Goal: Information Seeking & Learning: Learn about a topic

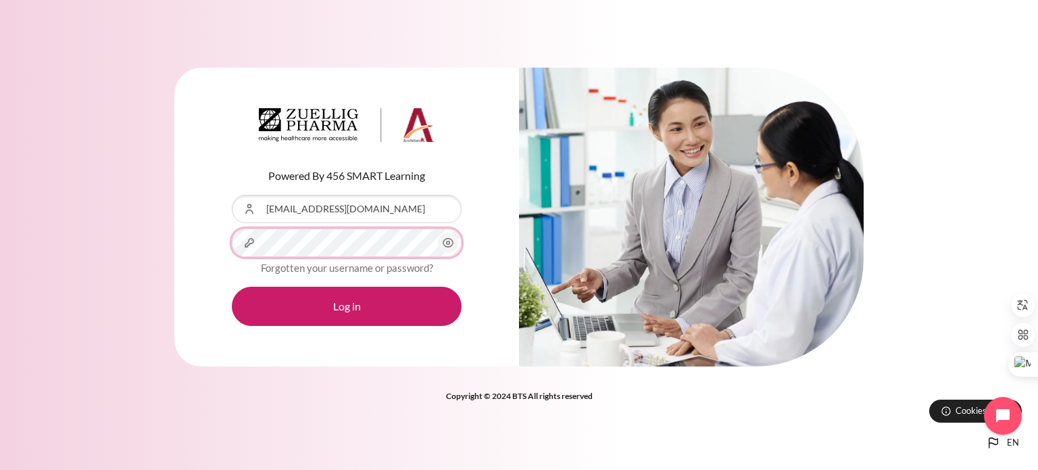
click at [232, 287] on button "Log in" at bounding box center [347, 306] width 230 height 39
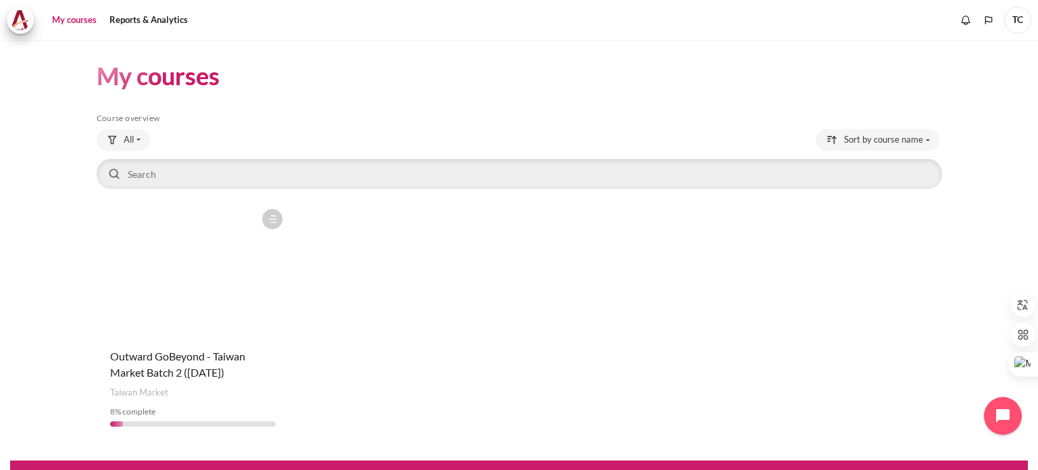
click at [184, 284] on figure "Content" at bounding box center [193, 269] width 193 height 135
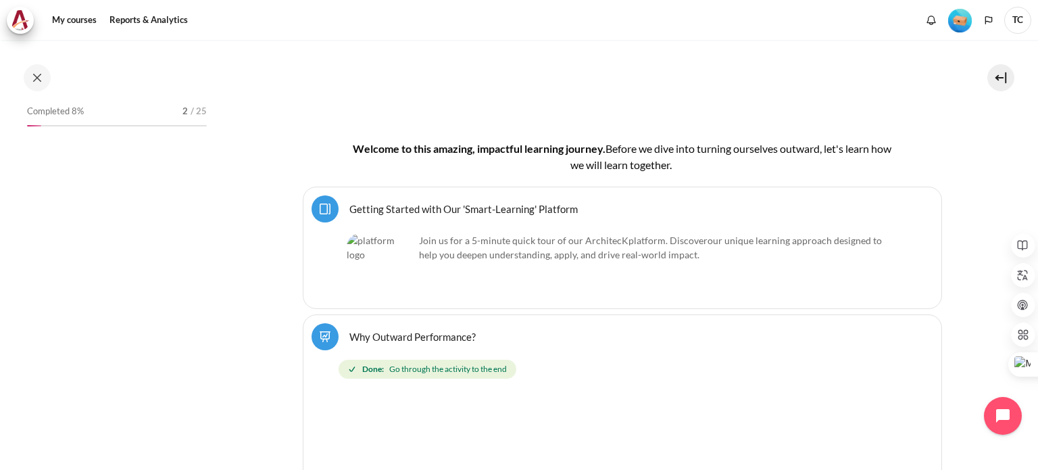
scroll to position [308, 0]
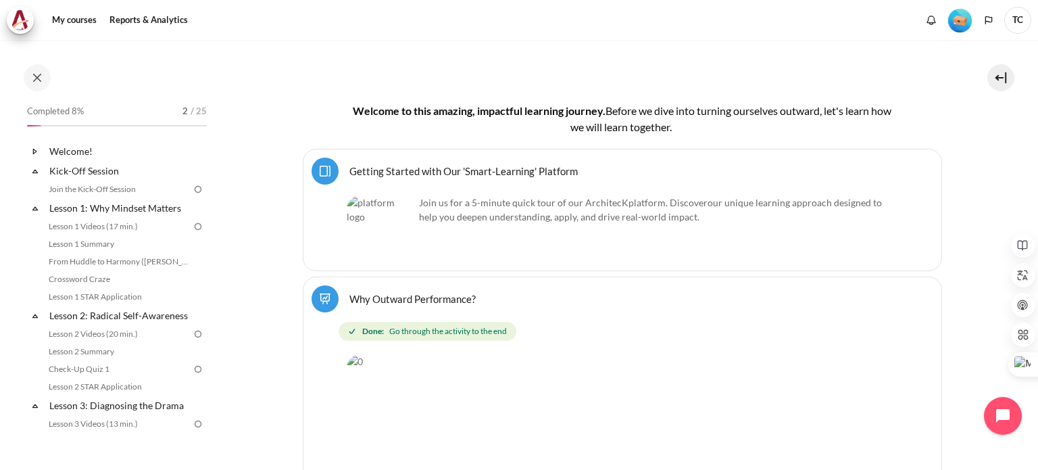
click at [34, 172] on icon at bounding box center [34, 171] width 5 height 3
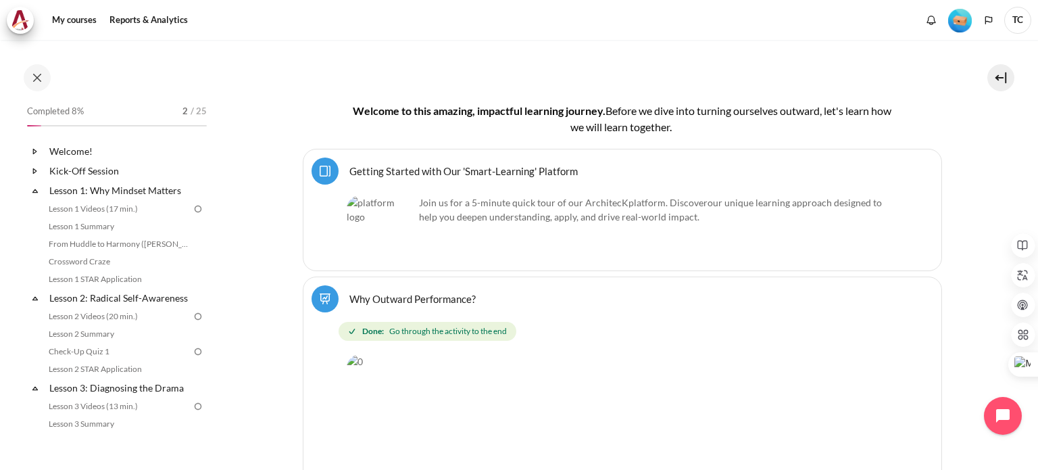
click at [34, 172] on icon at bounding box center [34, 170] width 3 height 5
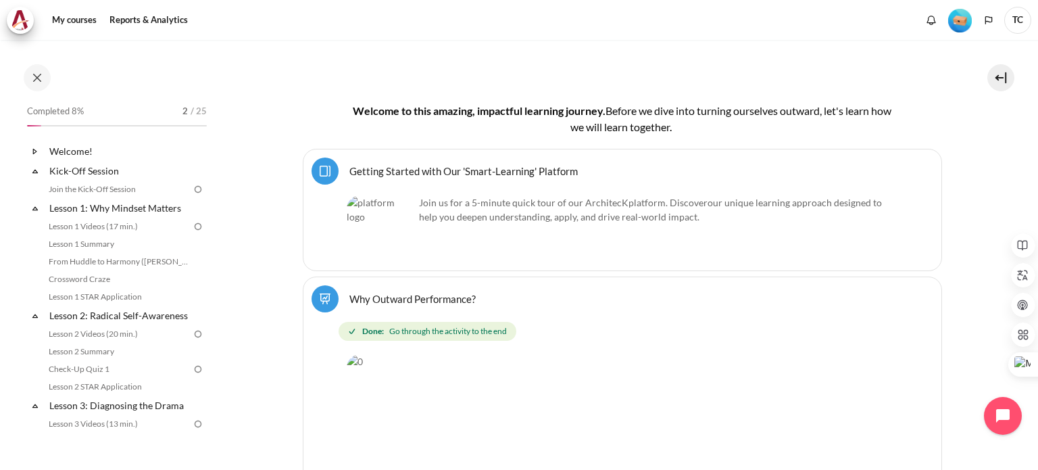
click at [32, 151] on icon at bounding box center [35, 152] width 14 height 14
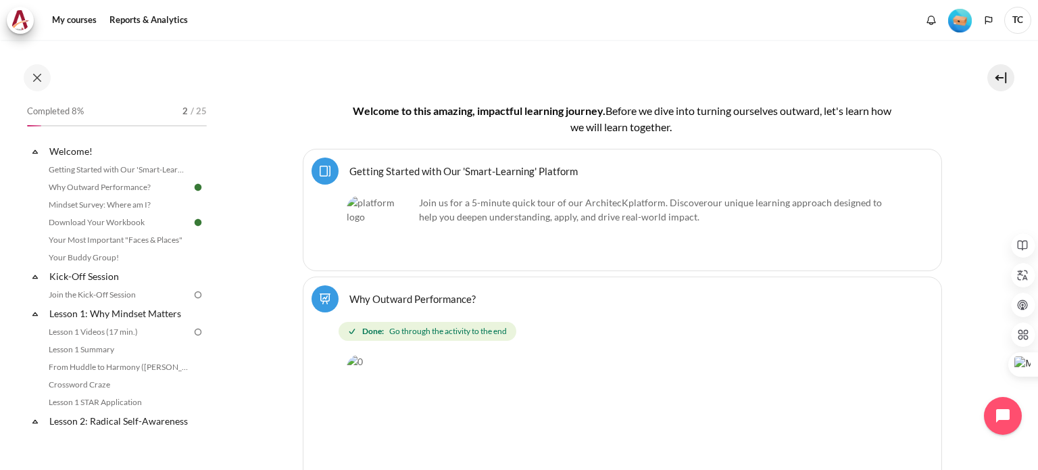
click at [192, 295] on img at bounding box center [198, 295] width 12 height 12
click at [130, 290] on link "Join the Kick-Off Session" at bounding box center [118, 295] width 147 height 16
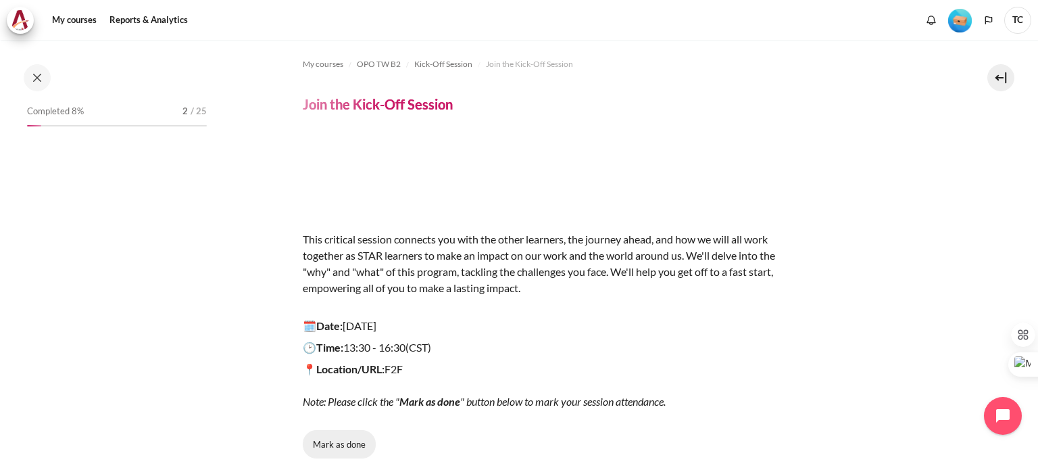
click at [345, 445] on button "Mark as done" at bounding box center [339, 444] width 73 height 28
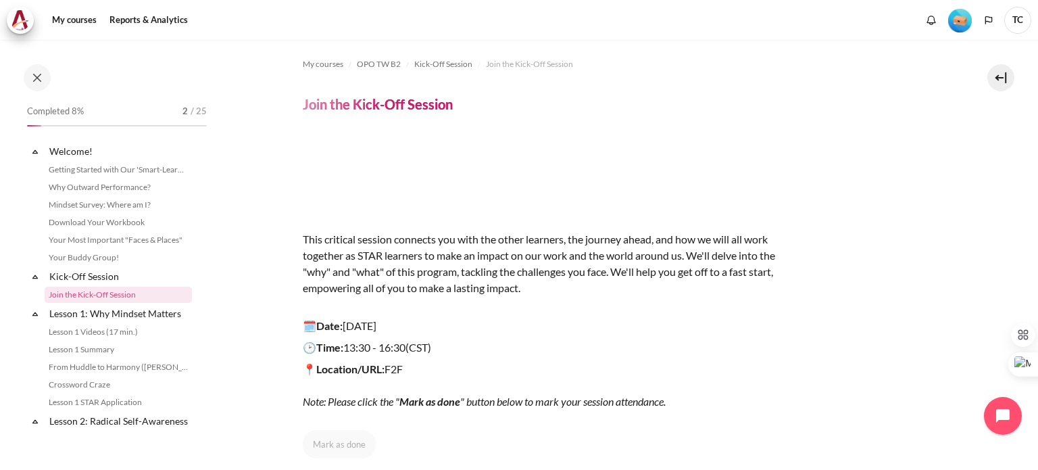
scroll to position [27, 0]
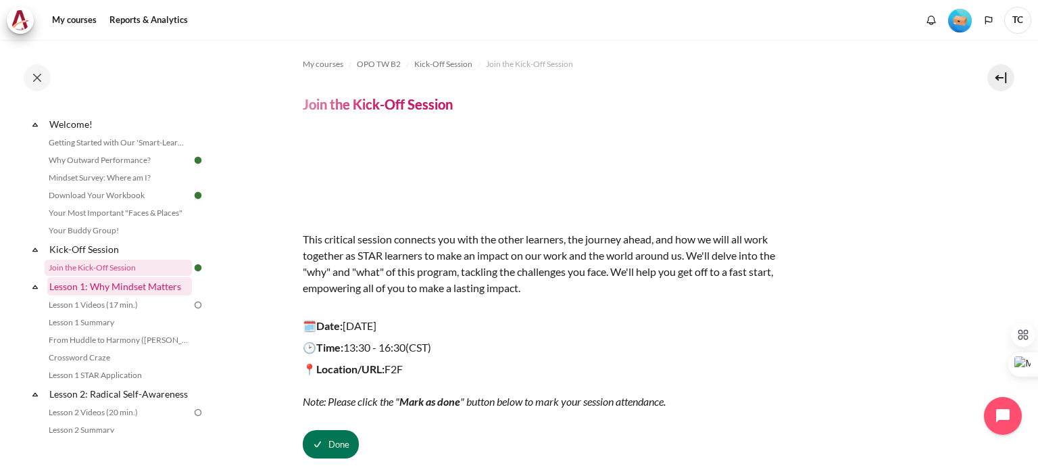
click at [117, 291] on link "Lesson 1: Why Mindset Matters" at bounding box center [119, 286] width 145 height 18
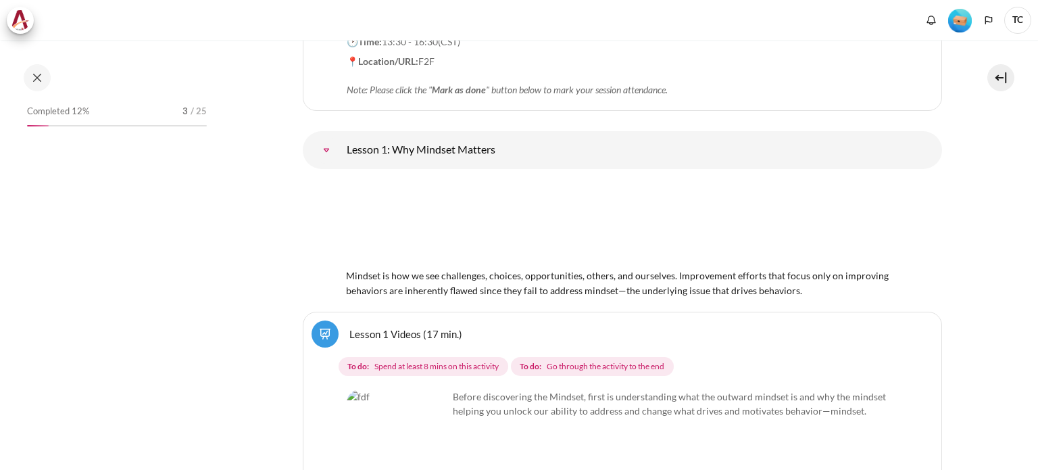
scroll to position [1774, 0]
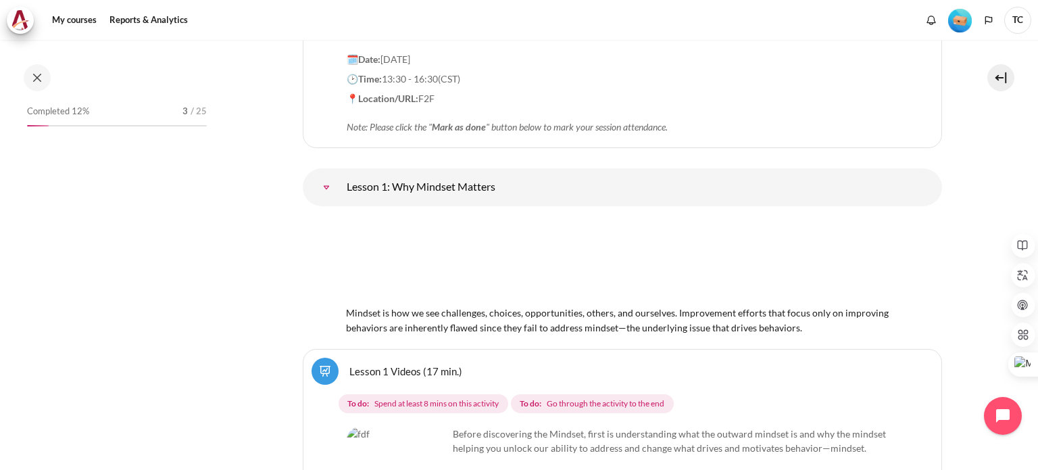
drag, startPoint x: 391, startPoint y: 222, endPoint x: 512, endPoint y: 232, distance: 121.4
click at [506, 230] on div "Mindset is how we see challenges, choices, opportunities, others, and ourselves…" at bounding box center [622, 276] width 553 height 118
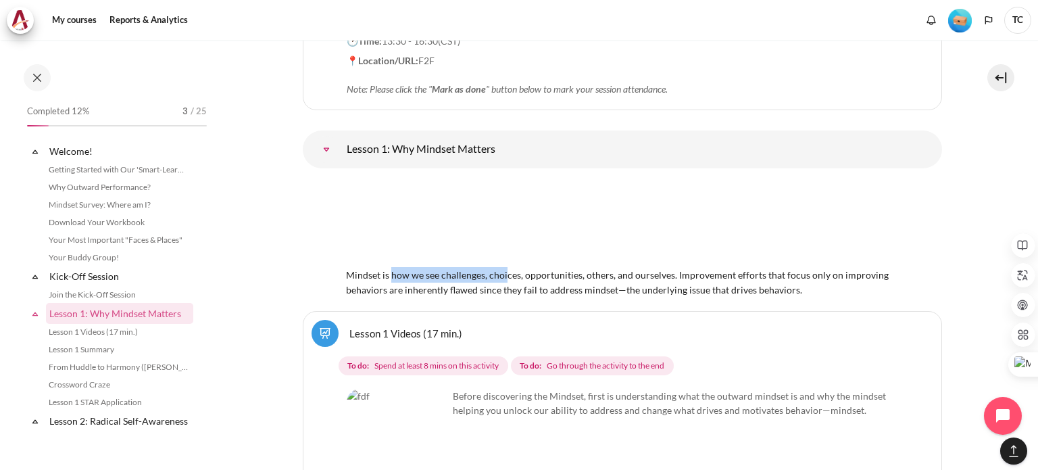
scroll to position [148, 0]
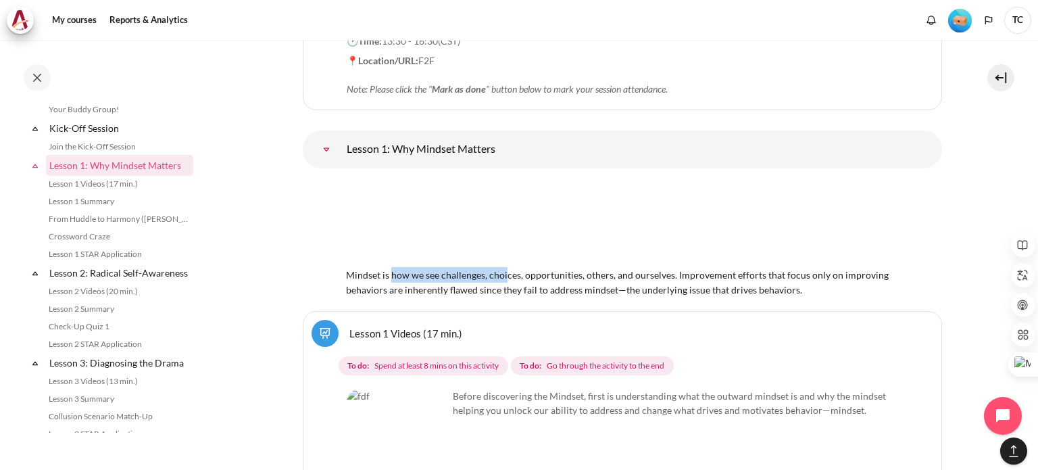
click at [575, 233] on div "Mindset is how we see challenges, choices, opportunities, others, and ourselves…" at bounding box center [622, 238] width 553 height 118
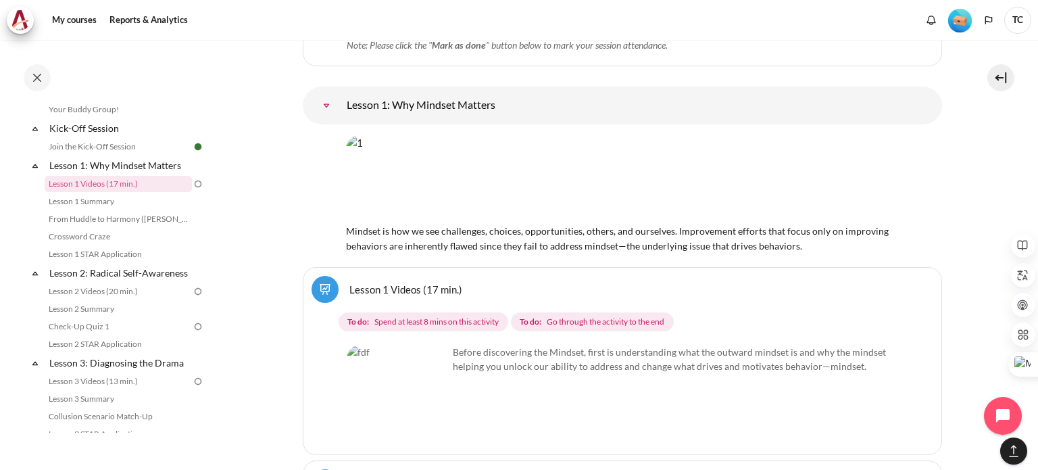
scroll to position [1879, 0]
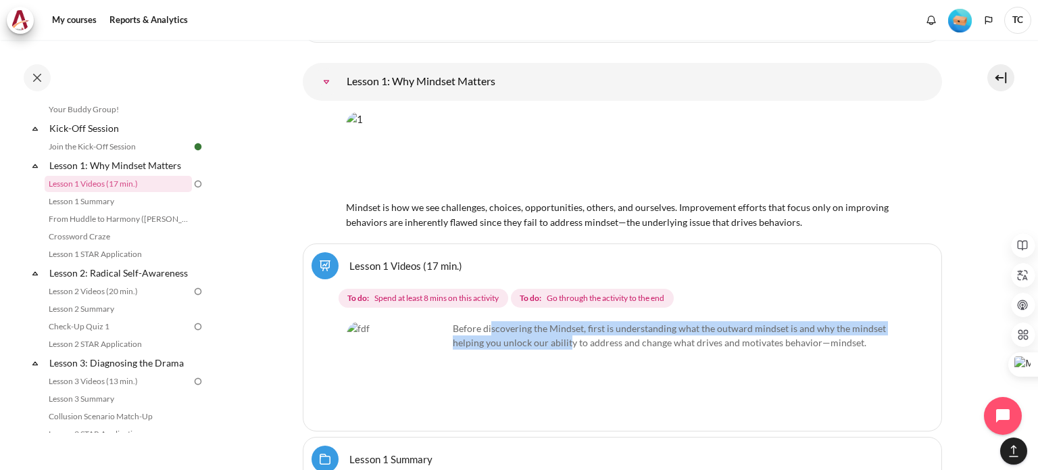
drag, startPoint x: 489, startPoint y: 281, endPoint x: 569, endPoint y: 288, distance: 80.1
click at [569, 321] on p "Before discovering the Mindset, first is understanding what the outward mindset…" at bounding box center [623, 335] width 552 height 28
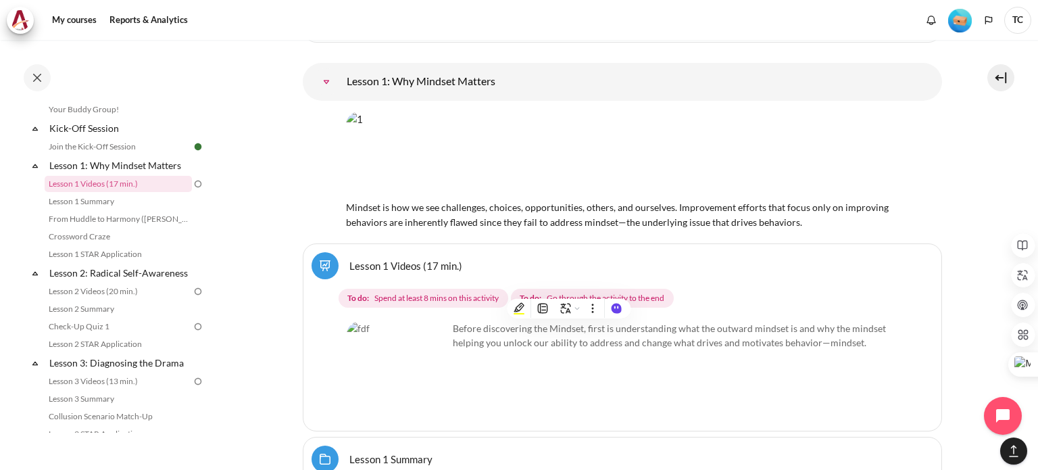
click at [584, 321] on p "Before discovering the Mindset, first is understanding what the outward mindset…" at bounding box center [623, 335] width 552 height 28
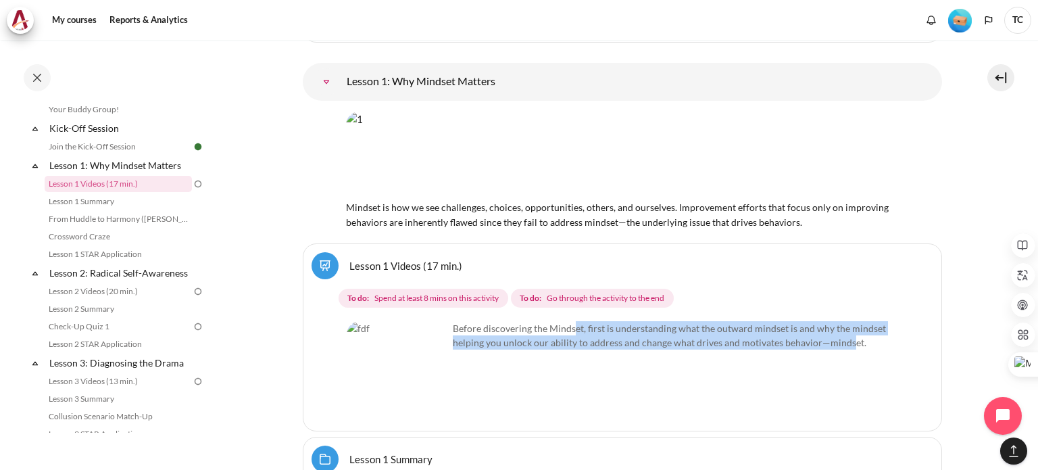
drag, startPoint x: 575, startPoint y: 278, endPoint x: 849, endPoint y: 288, distance: 274.6
click at [849, 321] on p "Before discovering the Mindset, first is understanding what the outward mindset…" at bounding box center [623, 335] width 552 height 28
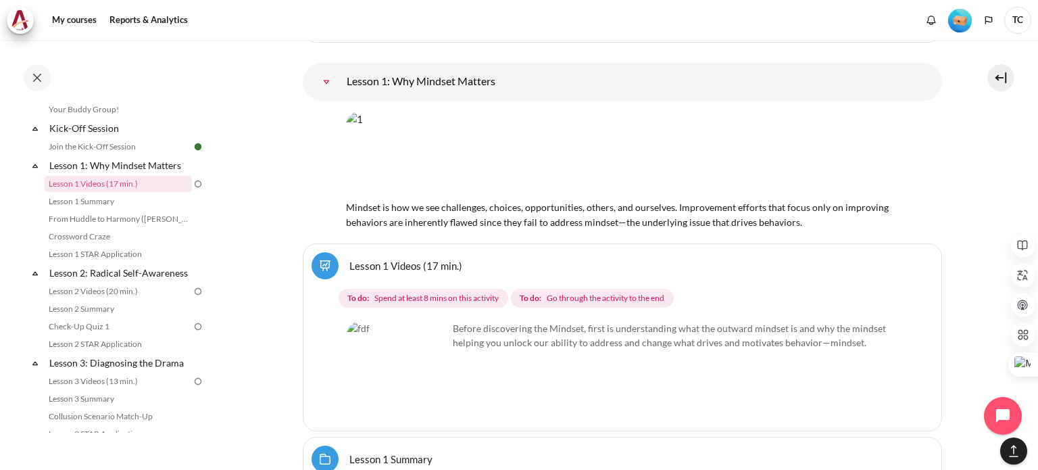
click at [389, 321] on img "Content" at bounding box center [397, 371] width 101 height 101
click at [429, 345] on img "Content" at bounding box center [397, 371] width 101 height 101
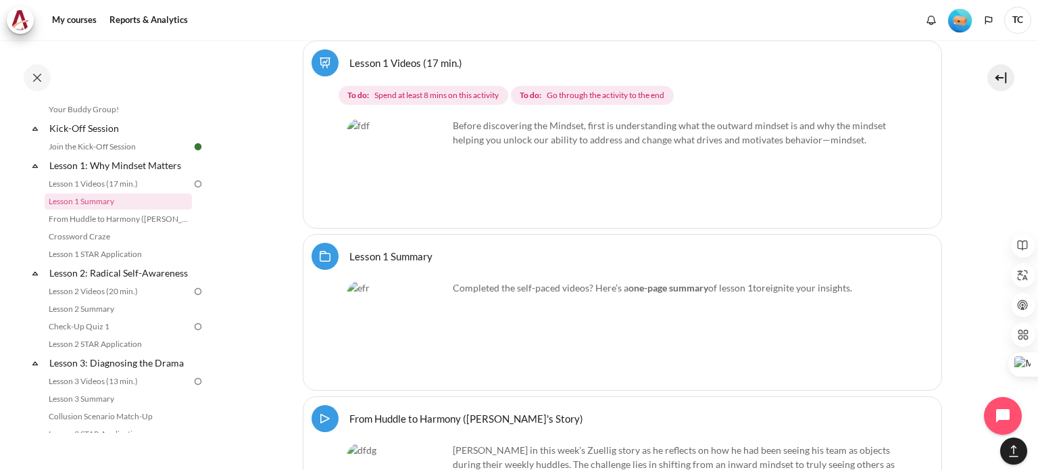
scroll to position [1947, 0]
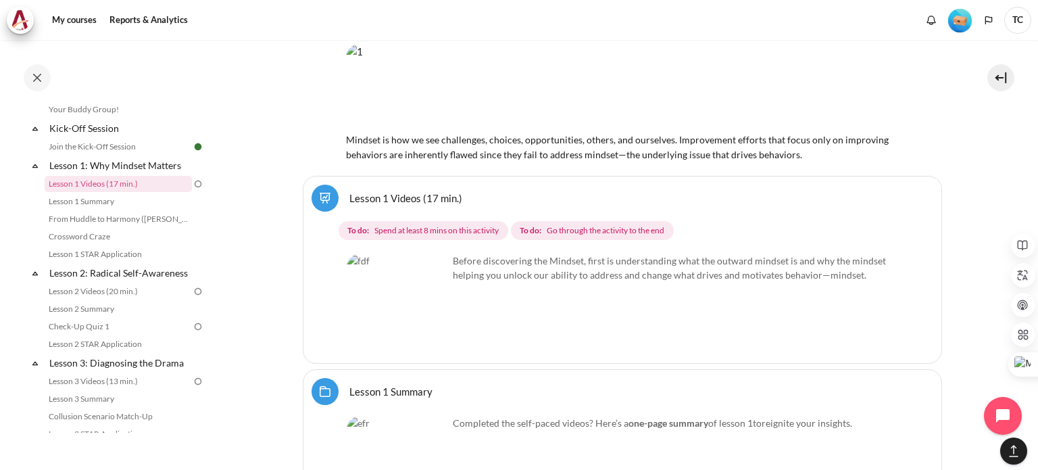
click at [354, 191] on link "Lesson 1 Videos (17 min.)" at bounding box center [405, 197] width 113 height 13
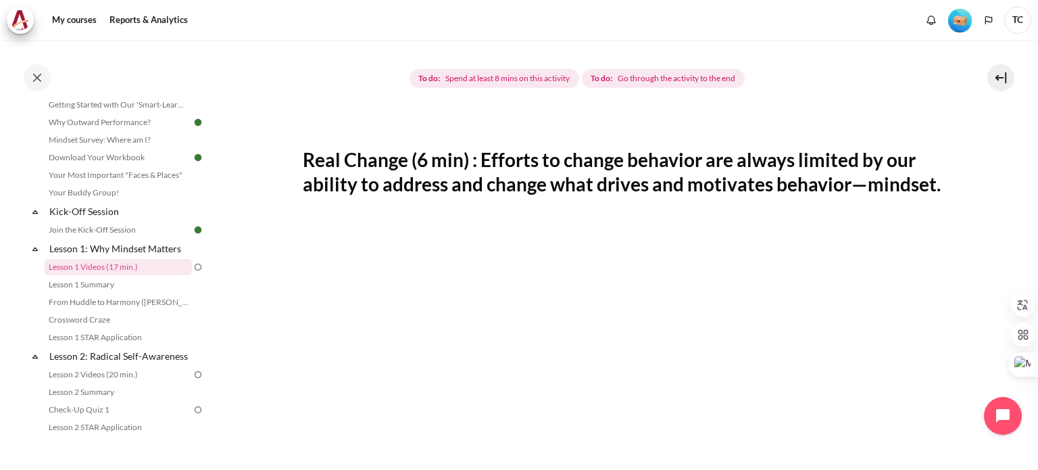
scroll to position [135, 0]
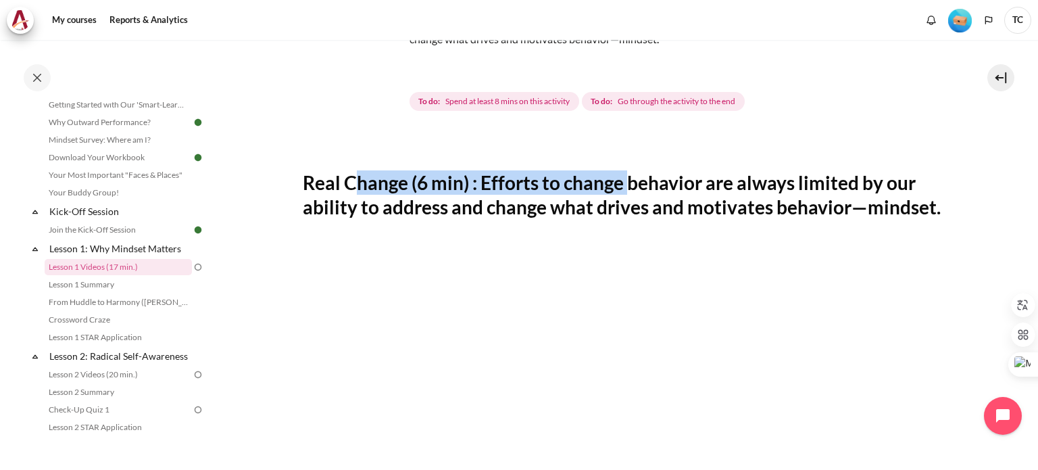
drag, startPoint x: 354, startPoint y: 181, endPoint x: 633, endPoint y: 191, distance: 280.0
click at [633, 191] on h2 "Real Change (6 min) : Efforts to change behavior are always limited by our abil…" at bounding box center [622, 194] width 639 height 49
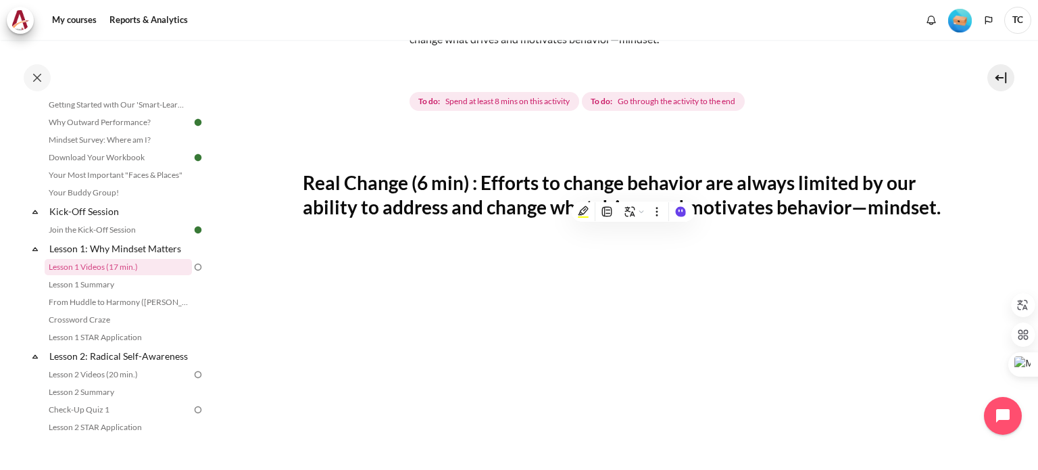
click at [678, 185] on h2 "Real Change (6 min) : Efforts to change behavior are always limited by our abil…" at bounding box center [622, 194] width 639 height 49
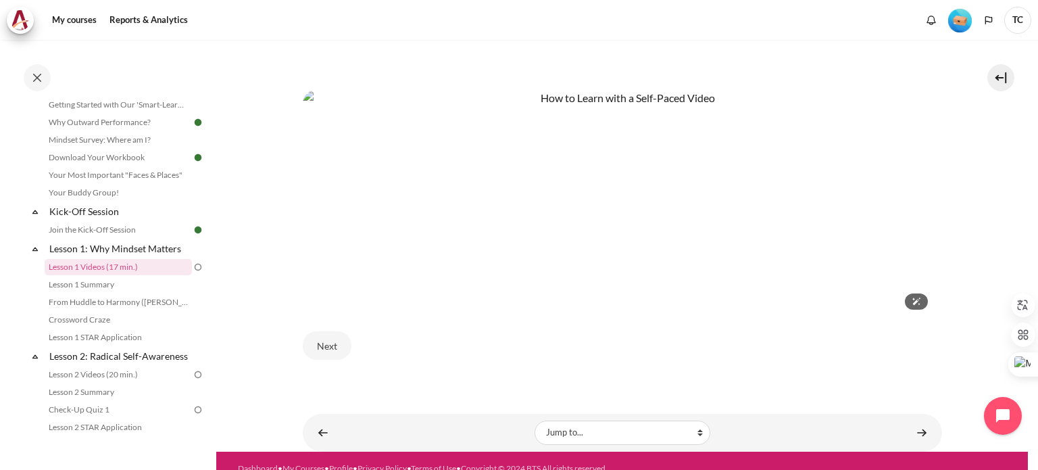
scroll to position [708, 0]
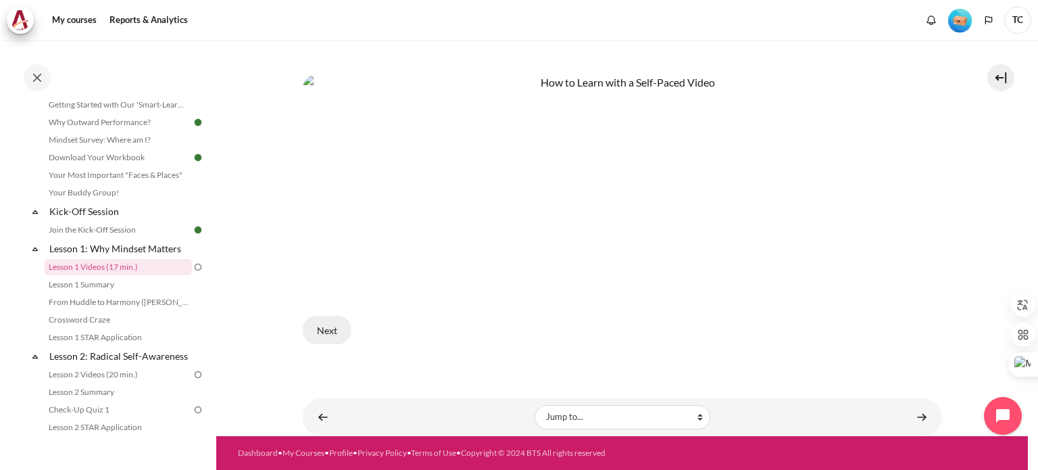
click at [331, 327] on button "Next" at bounding box center [327, 330] width 49 height 28
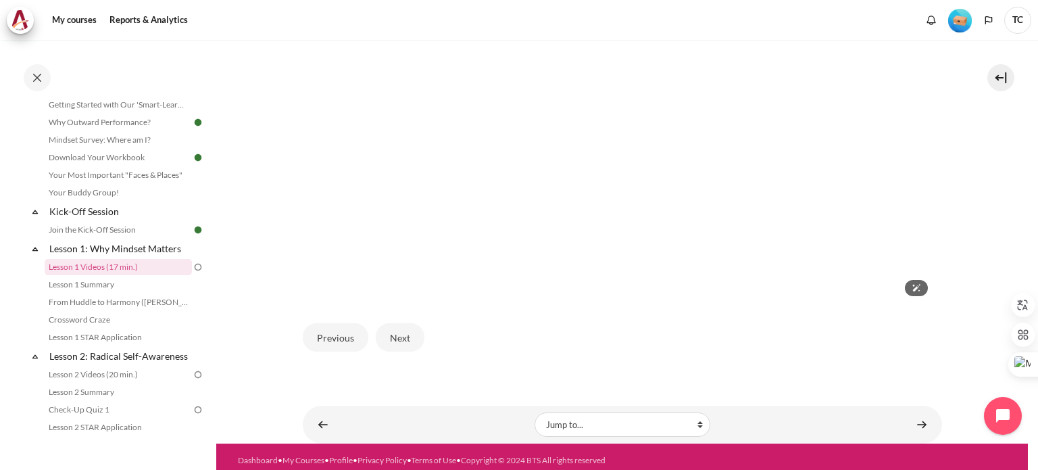
scroll to position [420, 0]
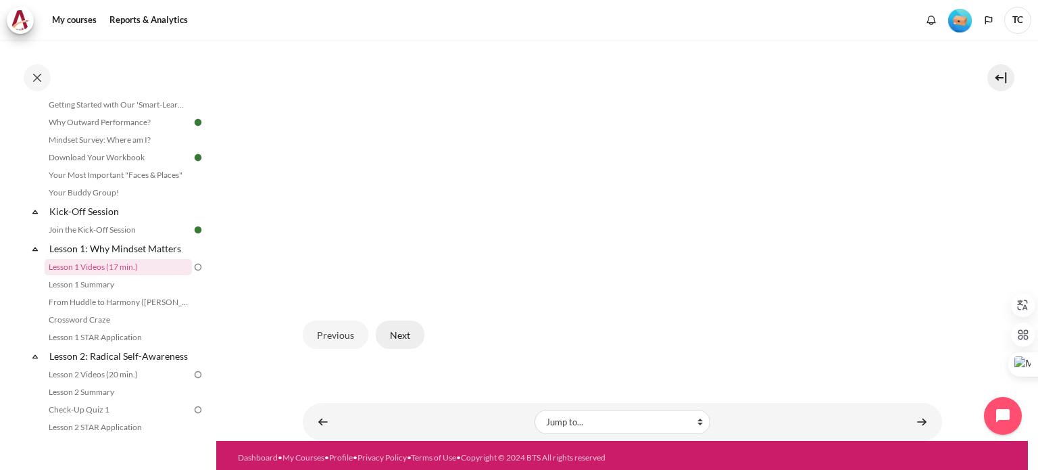
click at [402, 329] on button "Next" at bounding box center [400, 334] width 49 height 28
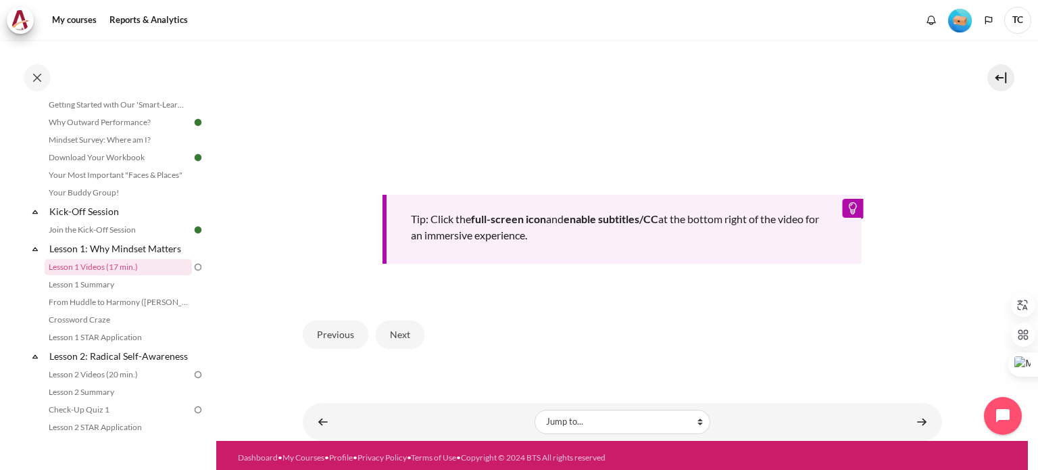
scroll to position [533, 0]
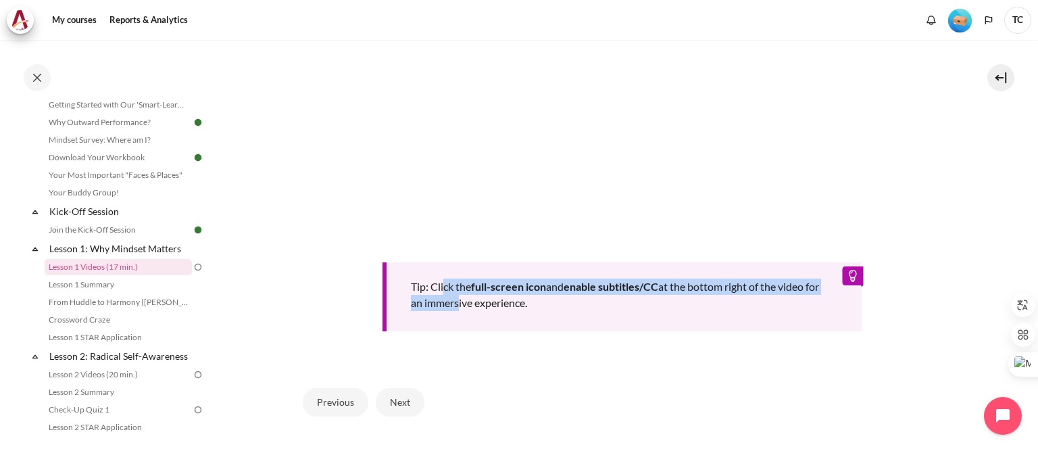
drag, startPoint x: 443, startPoint y: 279, endPoint x: 468, endPoint y: 291, distance: 27.8
click at [468, 291] on div "Tip: Click the full-screen icon and enable subtitles/CC at the bottom right of …" at bounding box center [623, 296] width 480 height 69
click at [516, 280] on b "full-screen icon" at bounding box center [508, 286] width 75 height 13
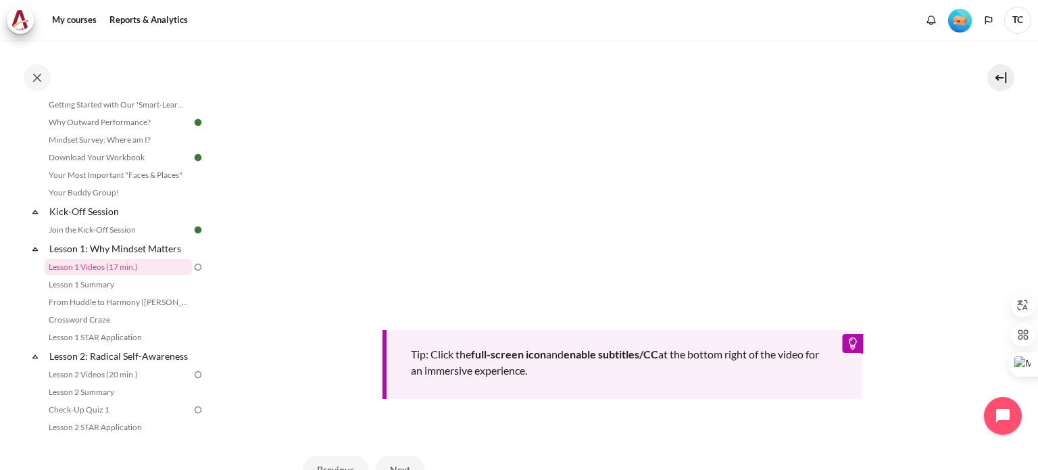
scroll to position [601, 0]
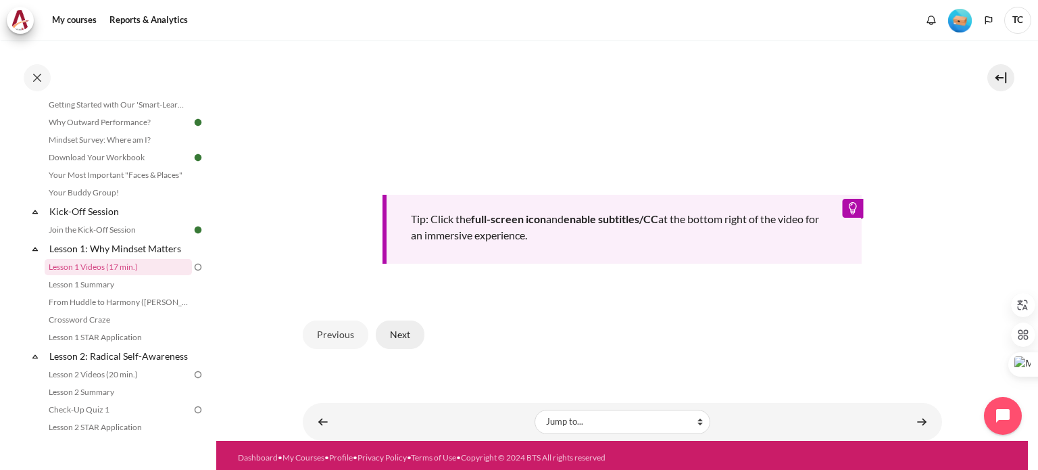
click at [404, 328] on button "Next" at bounding box center [400, 334] width 49 height 28
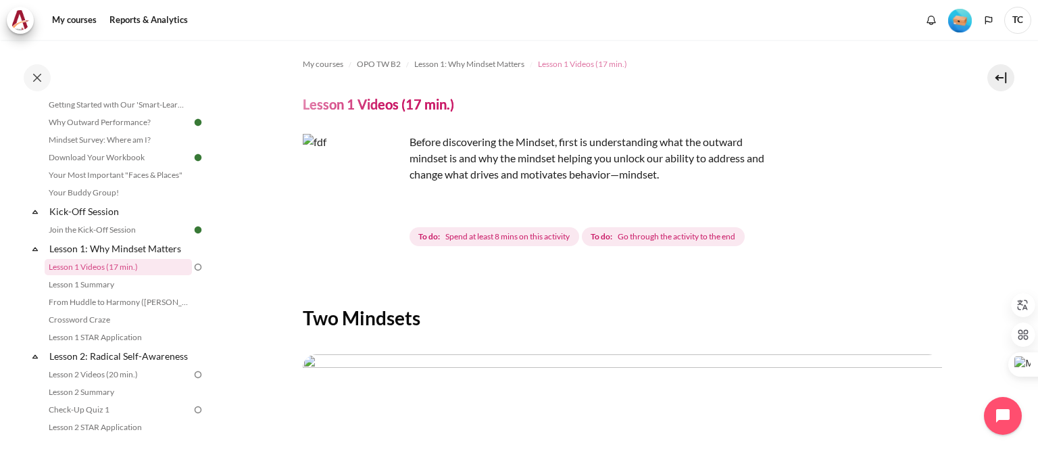
click at [553, 64] on span "Lesson 1 Videos (17 min.)" at bounding box center [582, 64] width 89 height 12
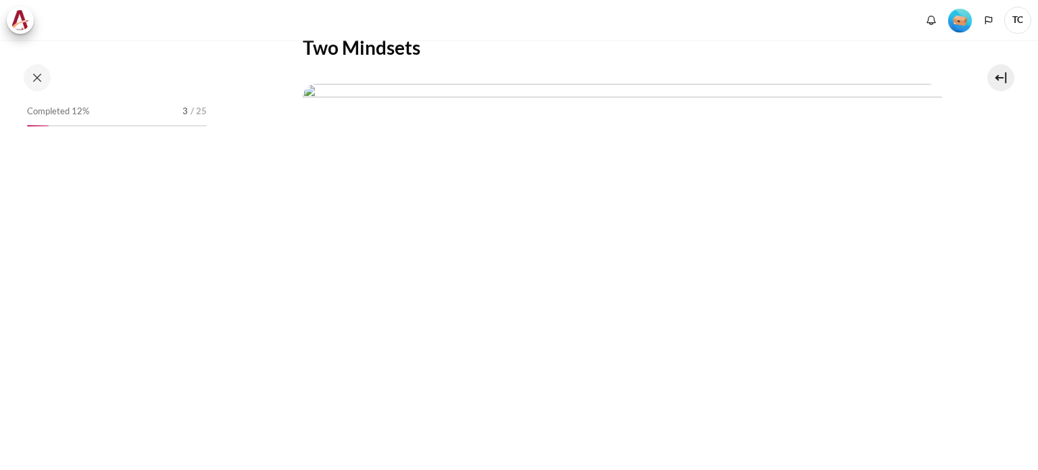
scroll to position [338, 0]
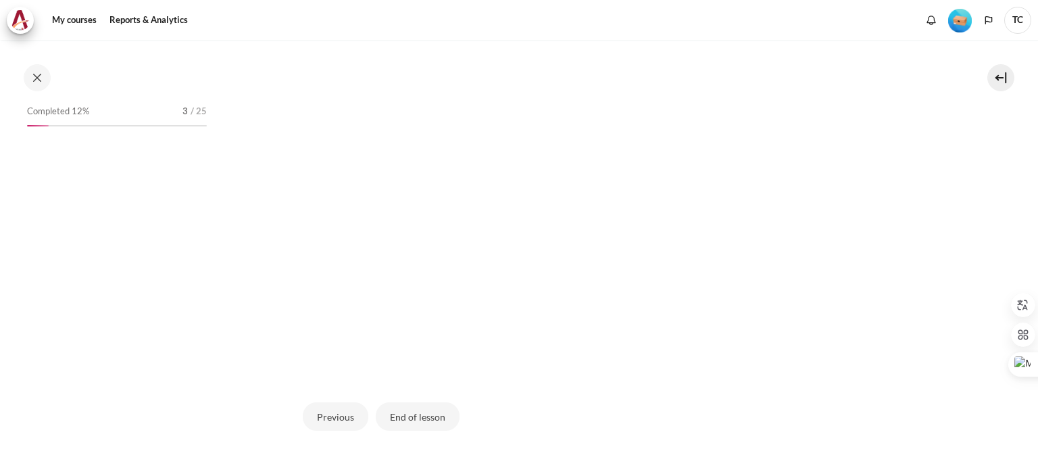
click at [625, 237] on img "Content" at bounding box center [622, 196] width 639 height 360
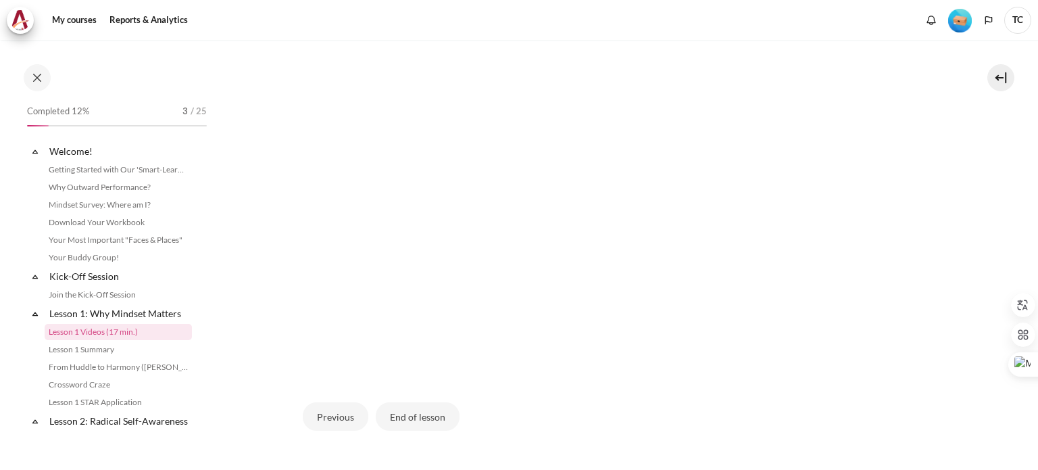
scroll to position [65, 0]
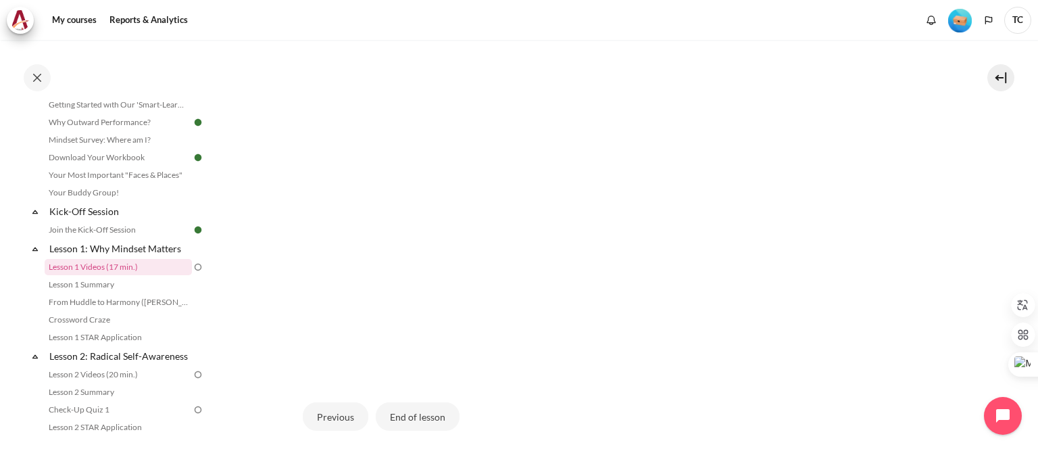
click at [680, 200] on img "Content" at bounding box center [622, 196] width 639 height 360
click at [803, 308] on img "Content" at bounding box center [622, 196] width 639 height 360
click at [332, 418] on button "Previous" at bounding box center [336, 416] width 66 height 28
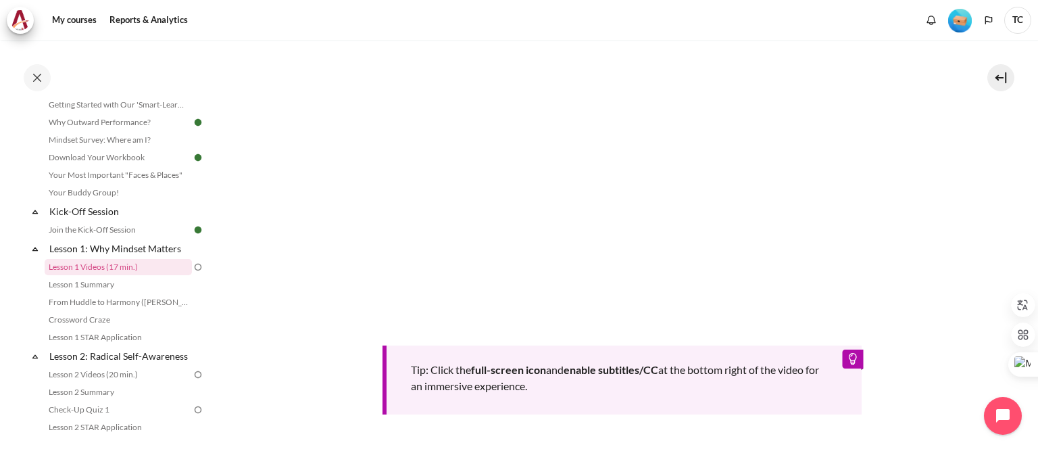
scroll to position [473, 0]
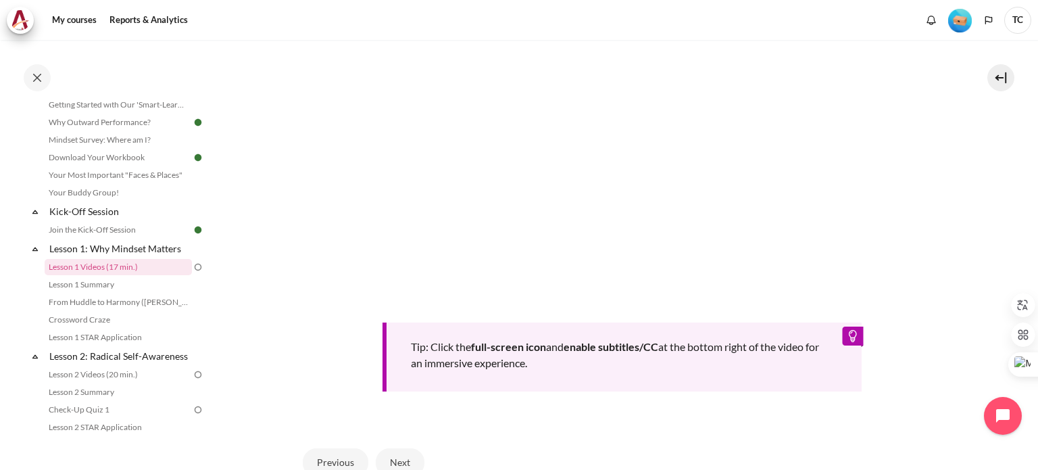
click at [846, 330] on div "Tip: Click the full-screen icon and enable subtitles/CC at the bottom right of …" at bounding box center [623, 356] width 480 height 69
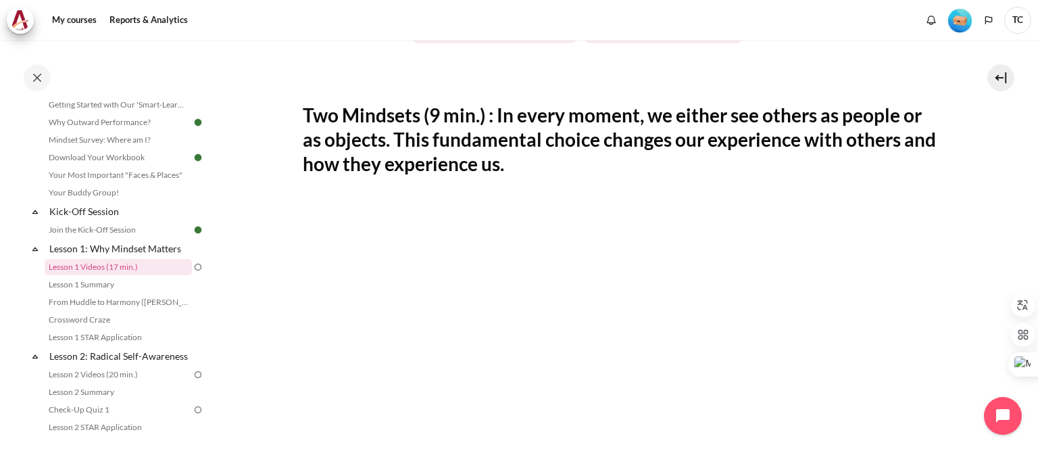
scroll to position [0, 0]
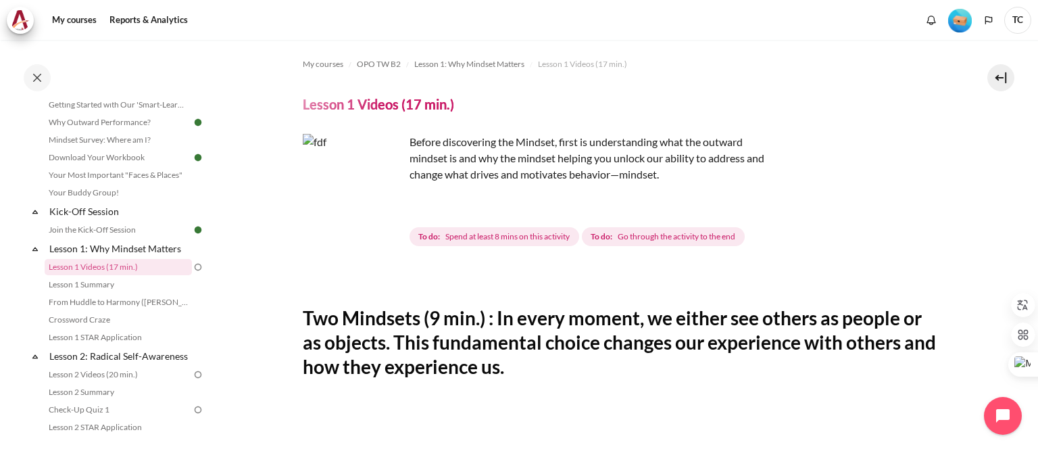
click at [349, 211] on img "Content" at bounding box center [353, 184] width 101 height 101
click at [381, 211] on img "Content" at bounding box center [353, 184] width 101 height 101
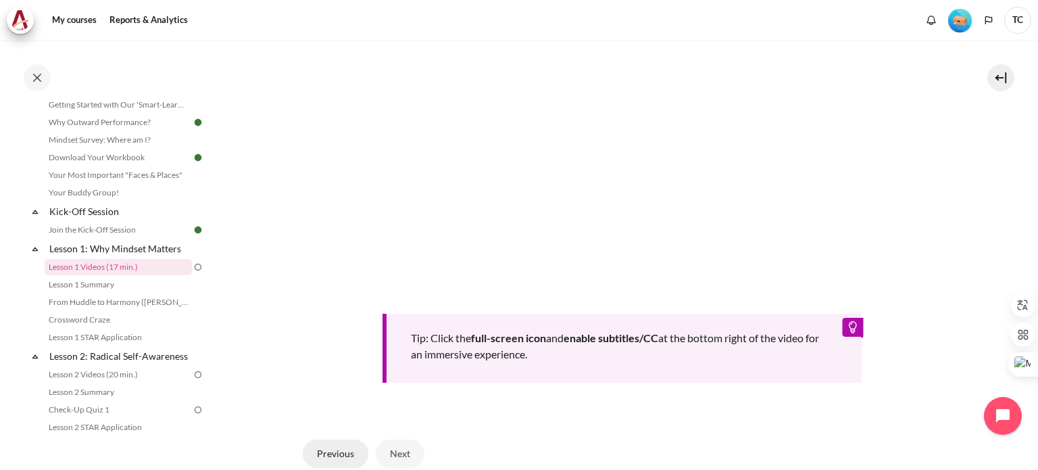
scroll to position [601, 0]
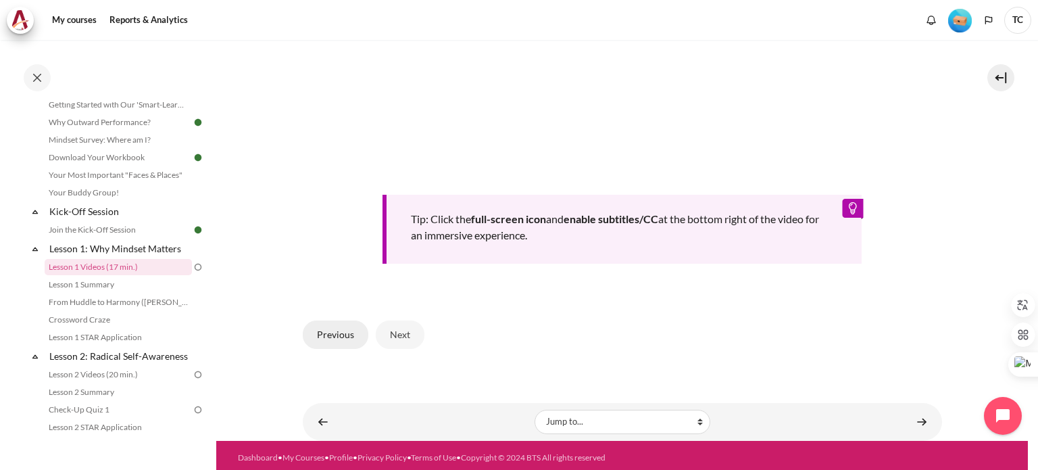
click at [337, 332] on button "Previous" at bounding box center [336, 334] width 66 height 28
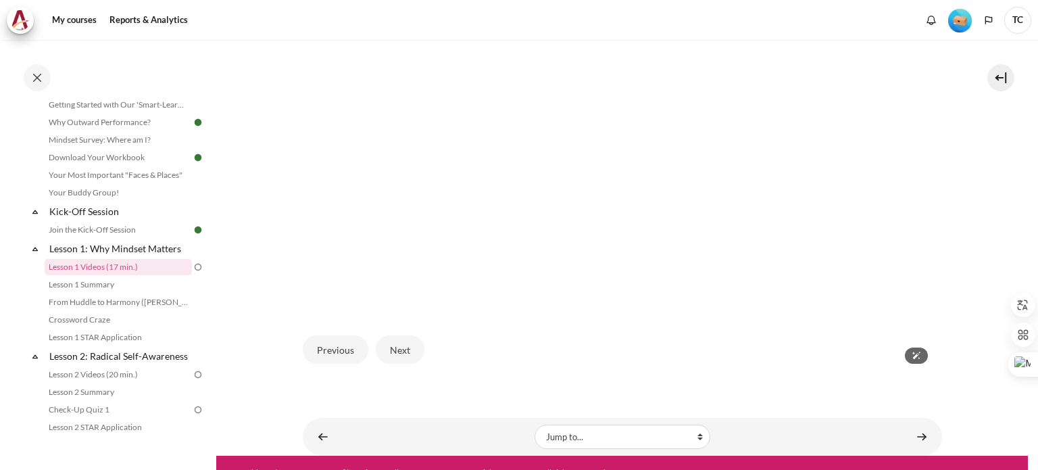
scroll to position [406, 0]
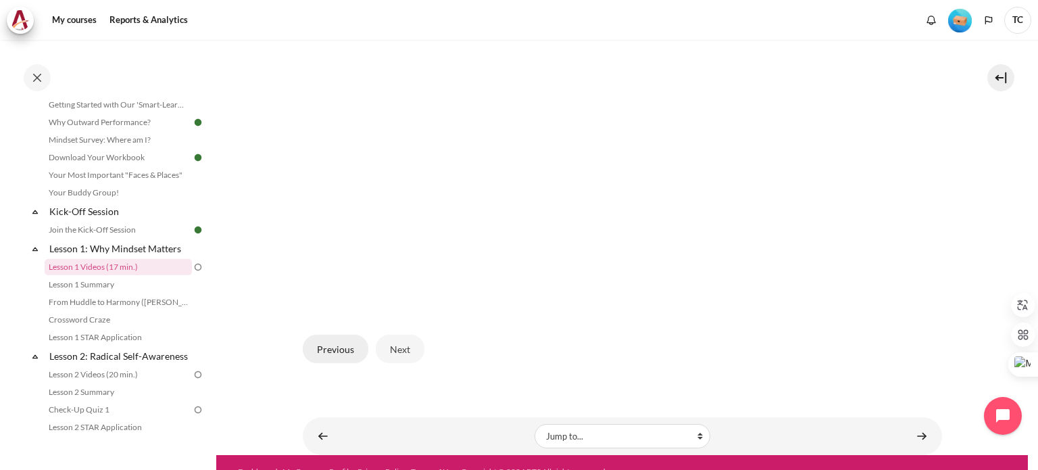
click at [333, 345] on button "Previous" at bounding box center [336, 349] width 66 height 28
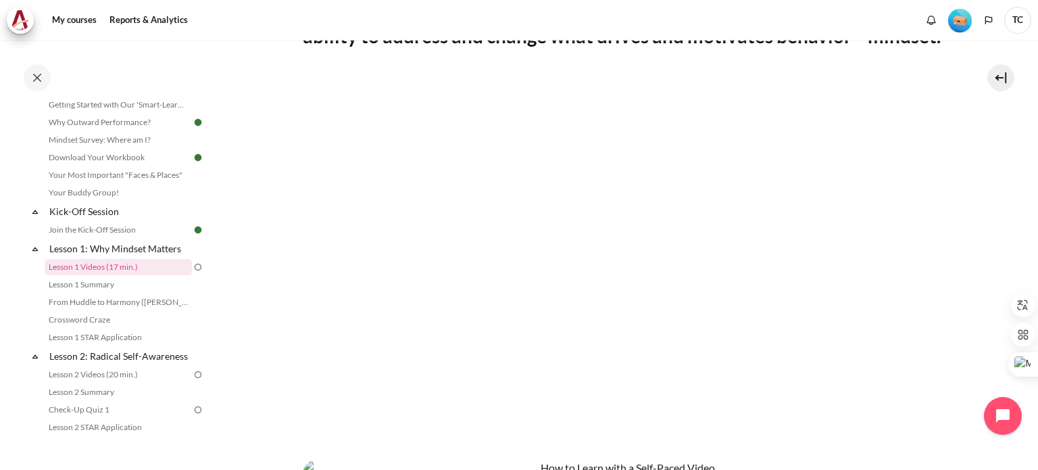
scroll to position [338, 0]
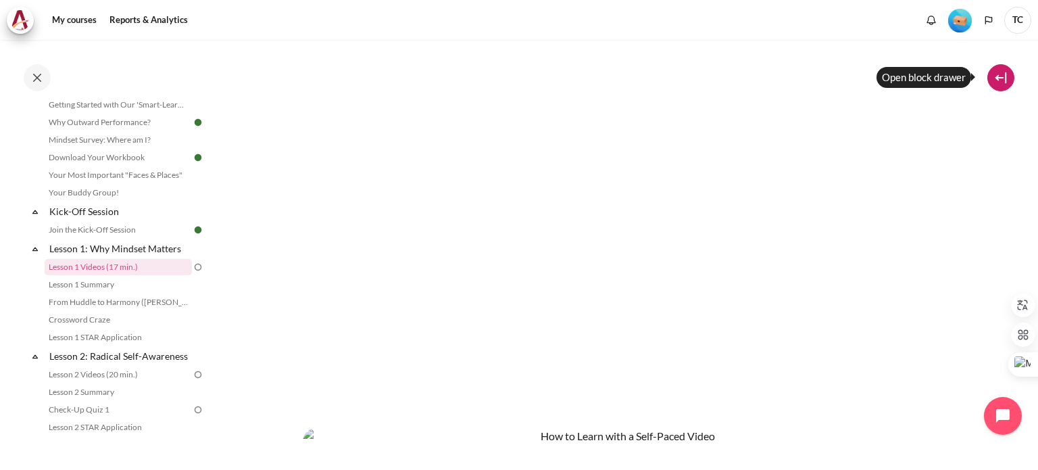
click at [1002, 76] on button at bounding box center [1001, 77] width 27 height 27
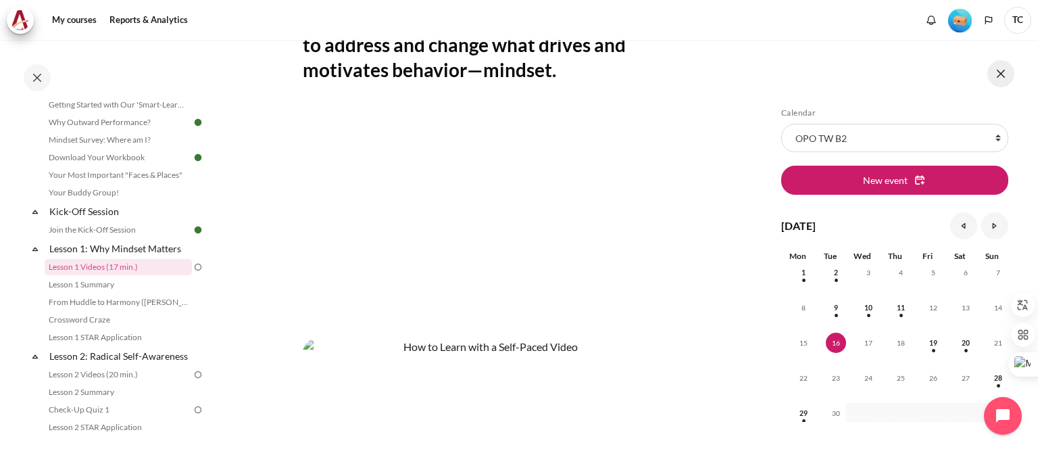
click at [1002, 76] on button at bounding box center [1001, 73] width 27 height 27
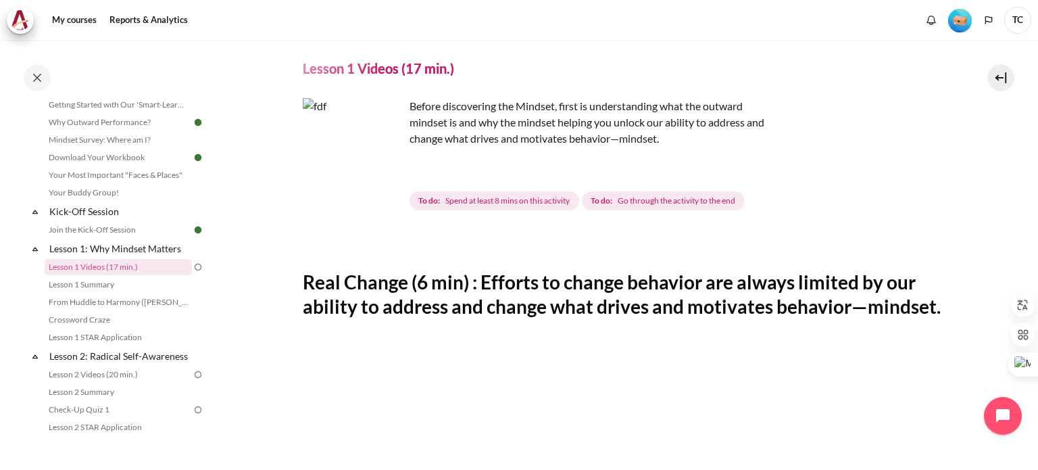
scroll to position [270, 0]
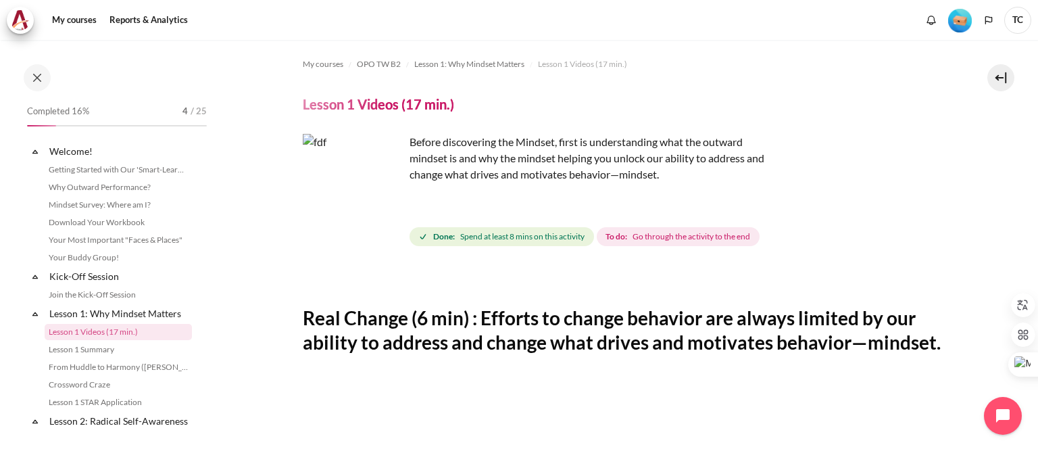
scroll to position [65, 0]
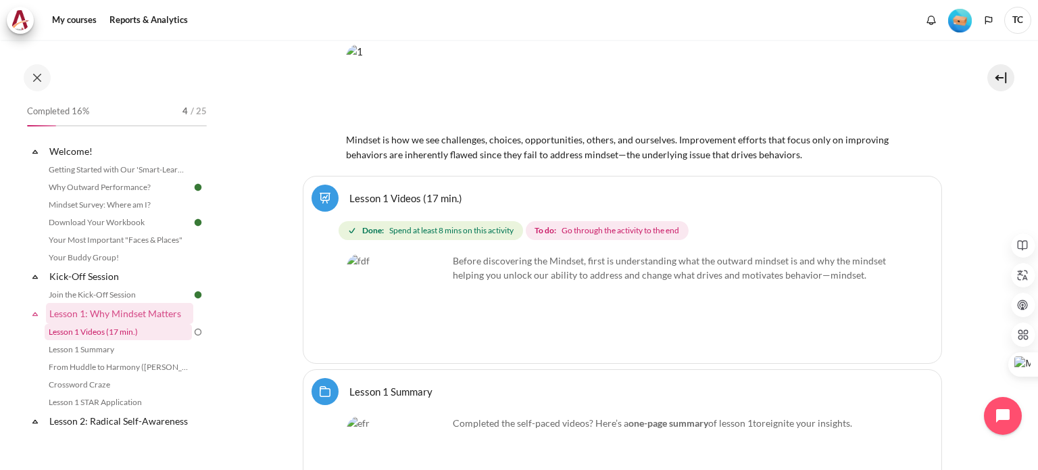
scroll to position [203, 0]
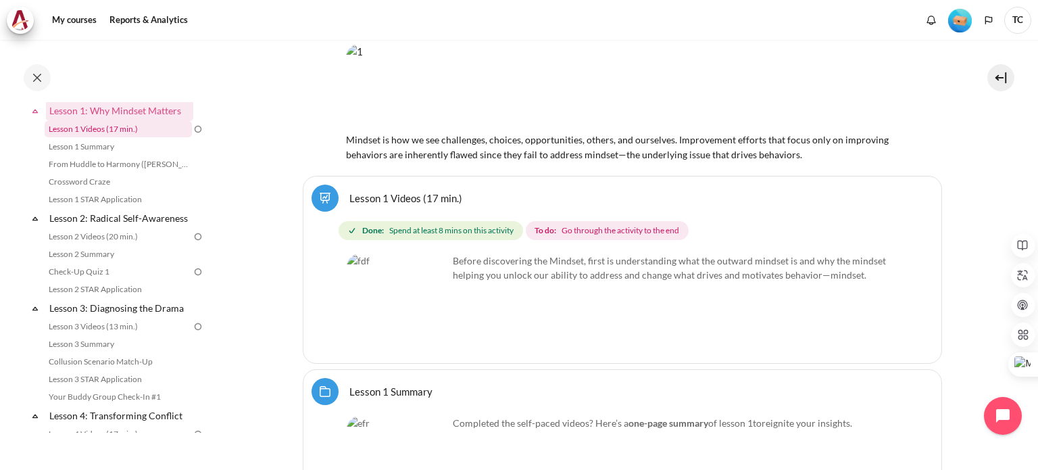
click at [120, 132] on link "Lesson 1 Videos (17 min.)" at bounding box center [118, 129] width 147 height 16
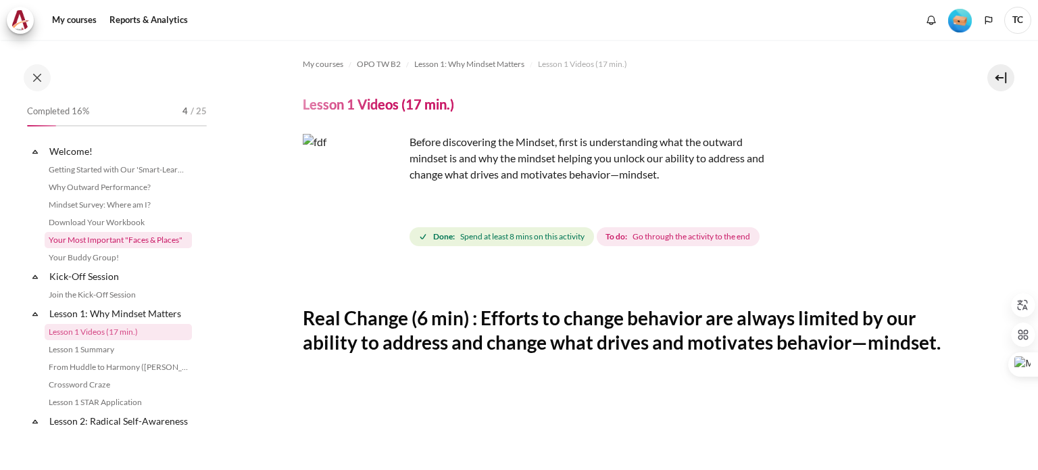
scroll to position [65, 0]
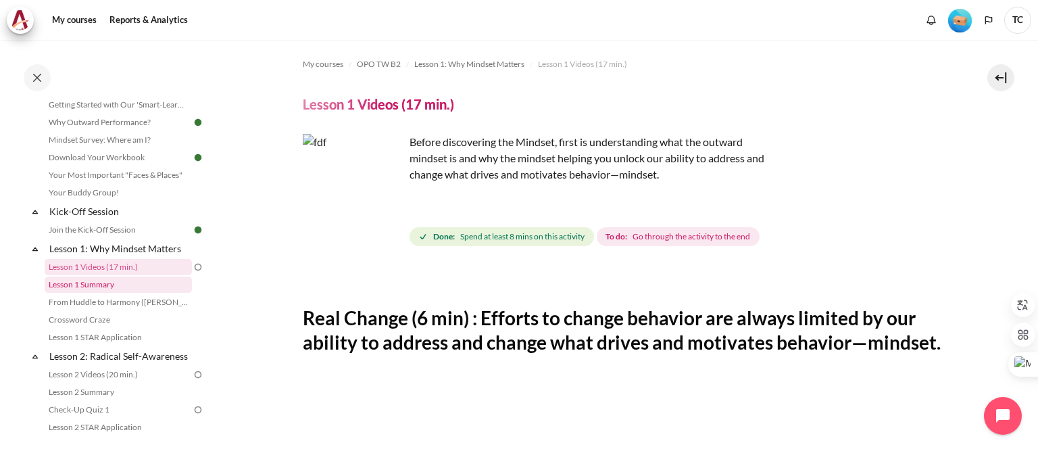
click at [102, 287] on link "Lesson 1 Summary" at bounding box center [118, 284] width 147 height 16
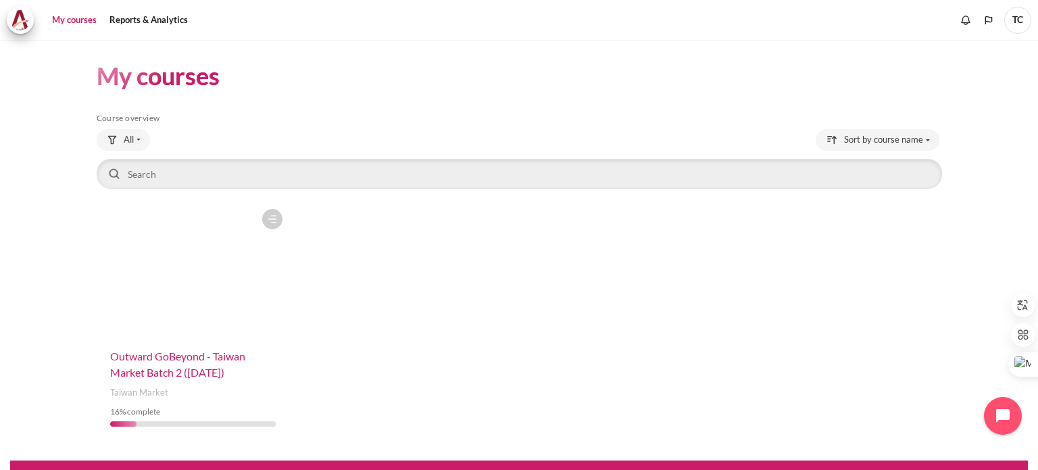
click at [188, 368] on span "Outward GoBeyond - Taiwan Market Batch 2 ([DATE])" at bounding box center [177, 363] width 135 height 29
